Goal: Information Seeking & Learning: Learn about a topic

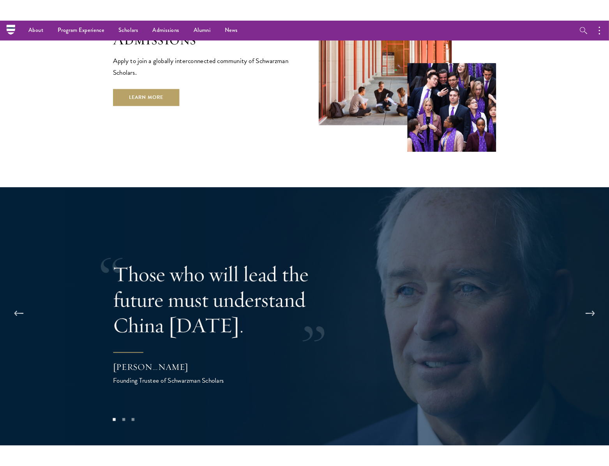
scroll to position [1300, 0]
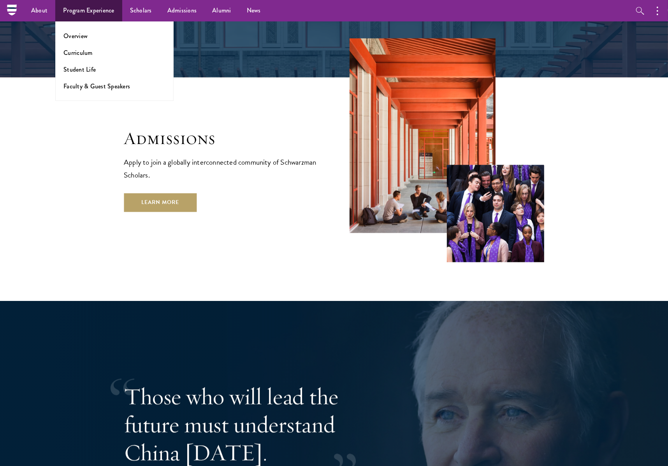
drag, startPoint x: 69, startPoint y: 27, endPoint x: 57, endPoint y: 36, distance: 14.2
drag, startPoint x: 57, startPoint y: 36, endPoint x: 67, endPoint y: 38, distance: 9.9
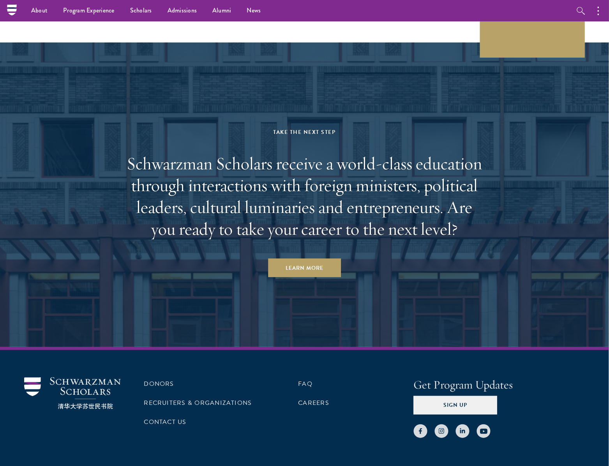
scroll to position [3870, 0]
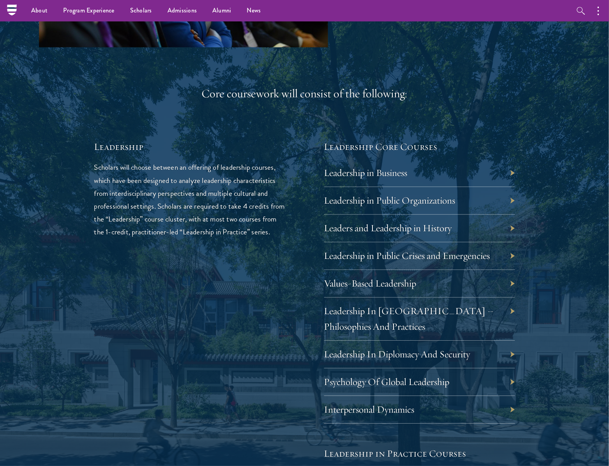
scroll to position [1174, 0]
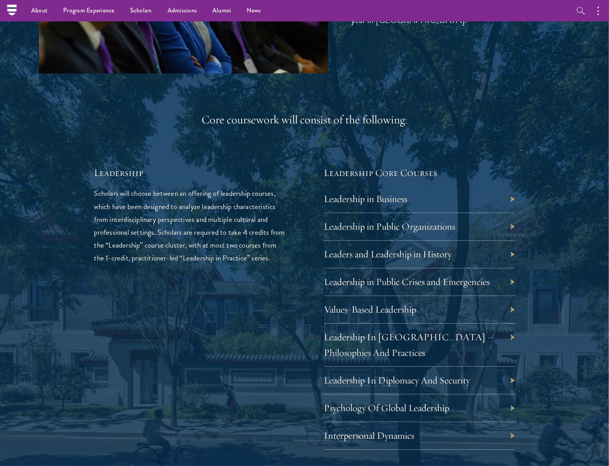
click at [415, 196] on div "Leadership in Business" at bounding box center [419, 200] width 191 height 28
click at [404, 200] on link "Leadership in Business" at bounding box center [371, 199] width 83 height 12
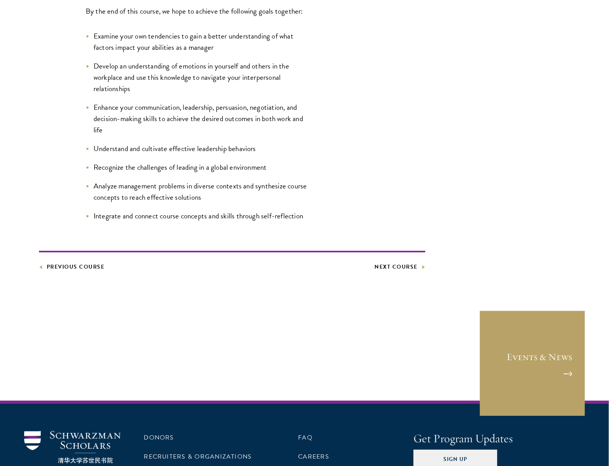
scroll to position [499, 0]
